Goal: Find specific page/section: Find specific page/section

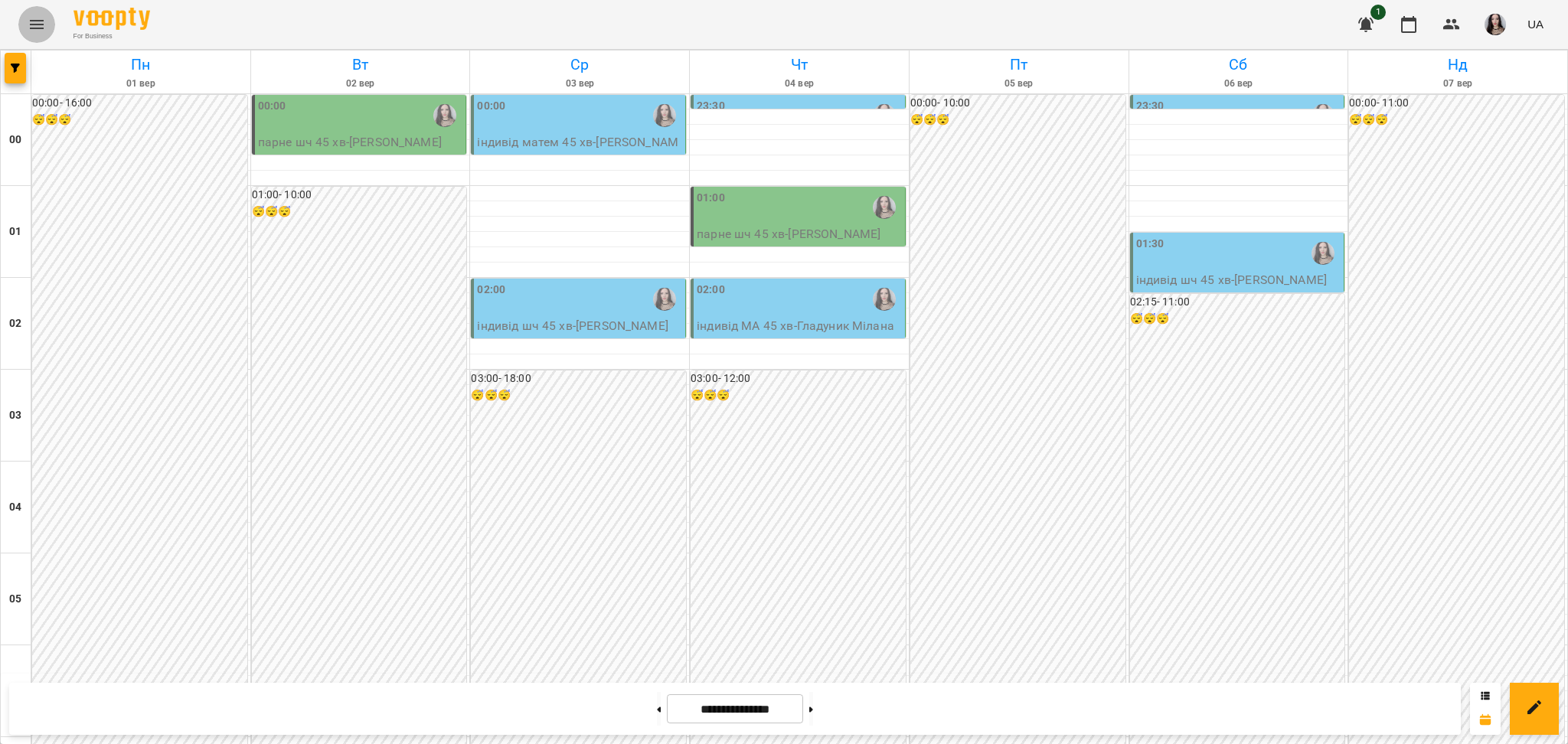
scroll to position [1306, 0]
click at [25, 22] on button "Menu" at bounding box center [37, 24] width 37 height 37
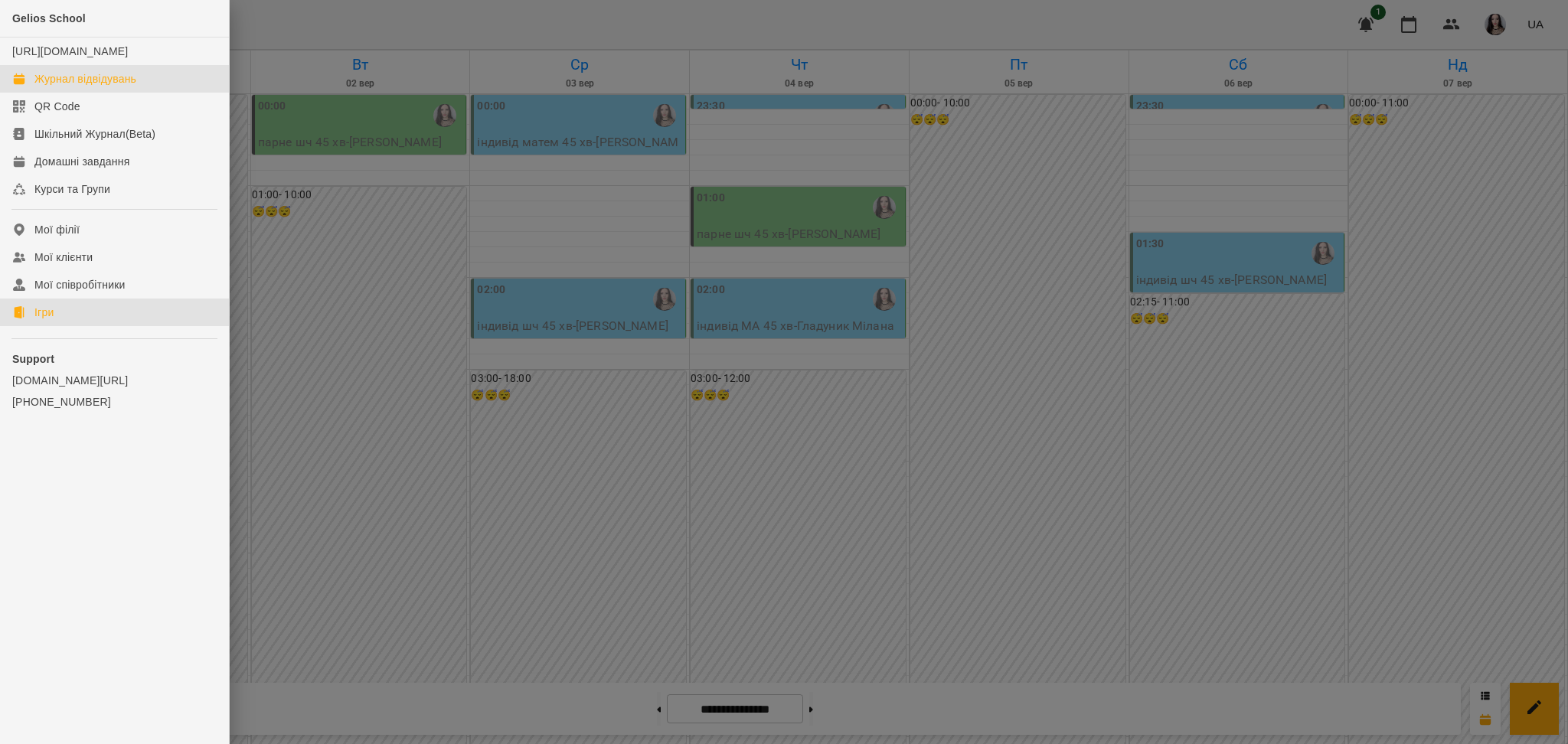
click at [42, 321] on div "Ігри" at bounding box center [44, 312] width 19 height 15
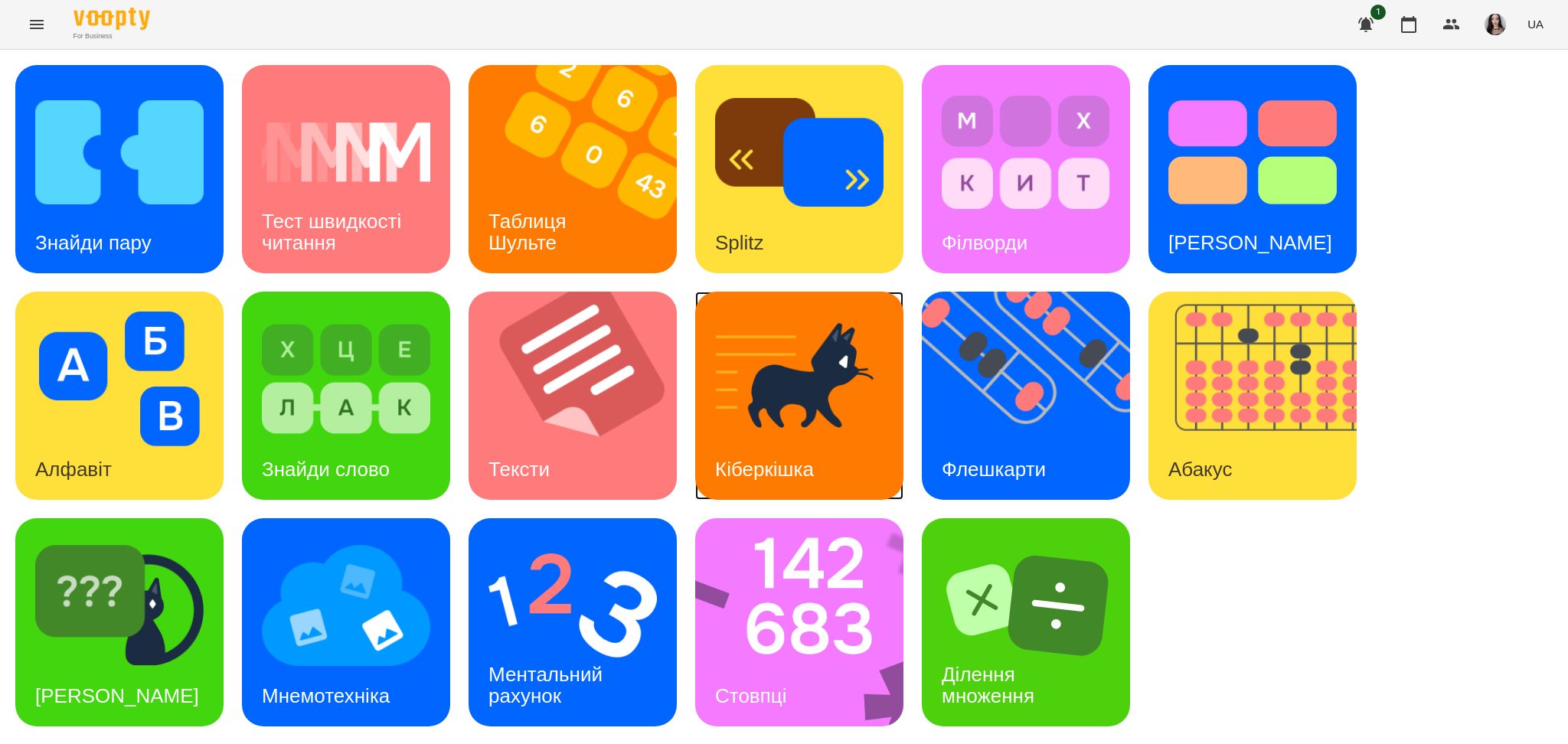
click at [843, 336] on img at bounding box center [799, 379] width 169 height 135
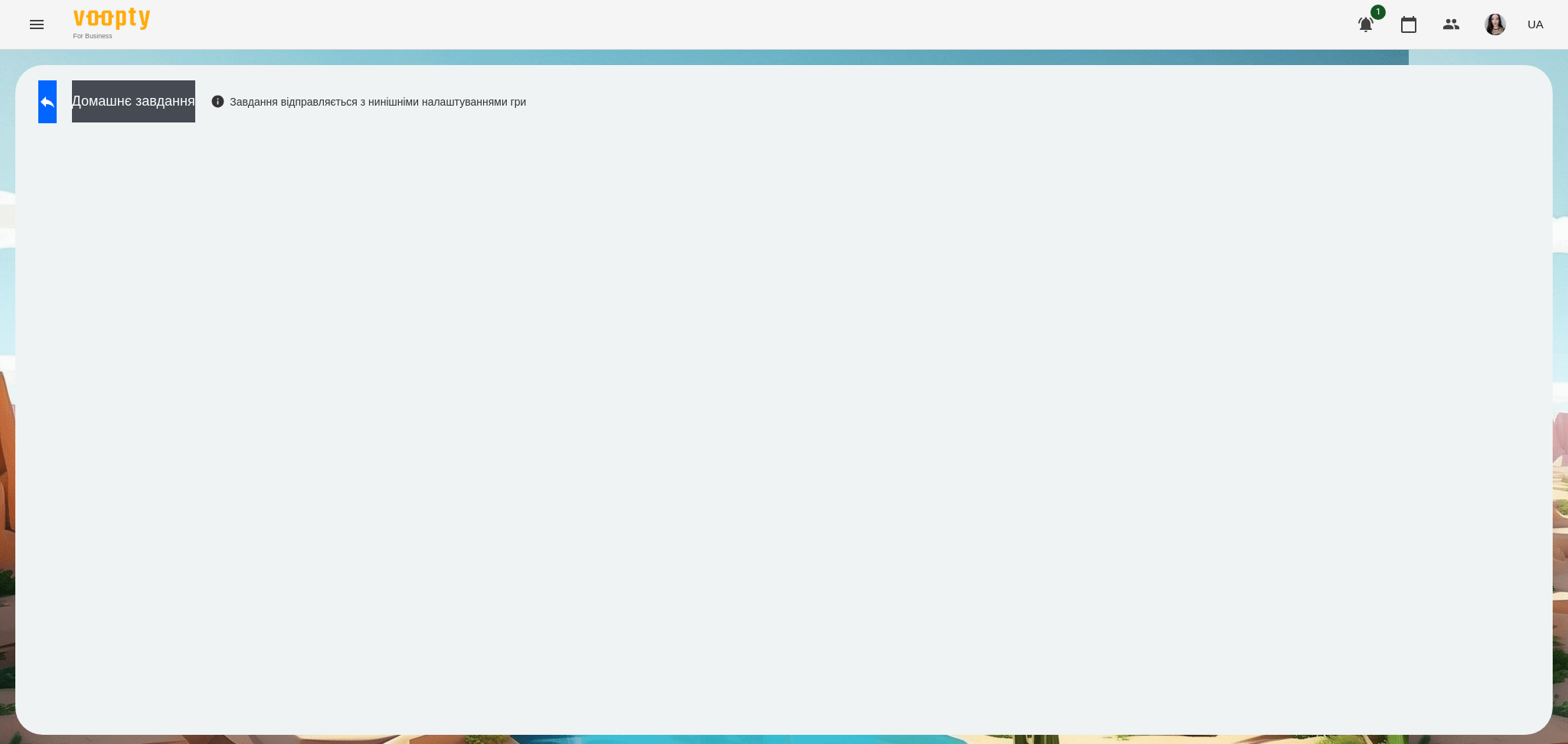
click at [751, 54] on div "Домашнє завдання Завдання відправляється з нинішніми налаштуваннями гри" at bounding box center [784, 400] width 1568 height 701
